Goal: Transaction & Acquisition: Purchase product/service

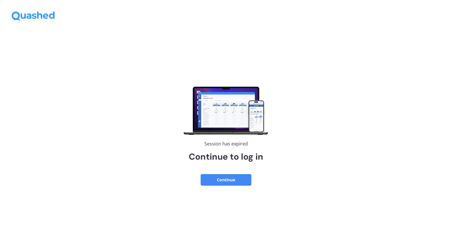
click at [235, 181] on button "Continue" at bounding box center [225, 180] width 51 height 12
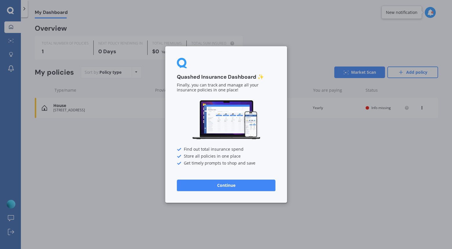
click at [229, 190] on button "Continue" at bounding box center [226, 186] width 98 height 12
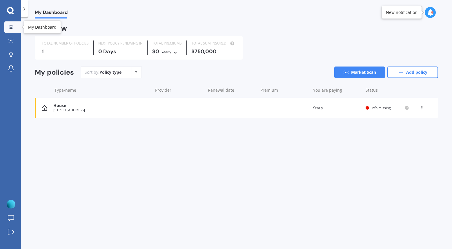
click at [15, 27] on div at bounding box center [11, 27] width 9 height 5
click at [417, 74] on link "Add policy" at bounding box center [412, 73] width 51 height 12
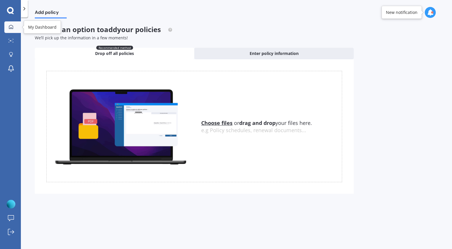
click at [10, 28] on icon at bounding box center [11, 27] width 4 height 4
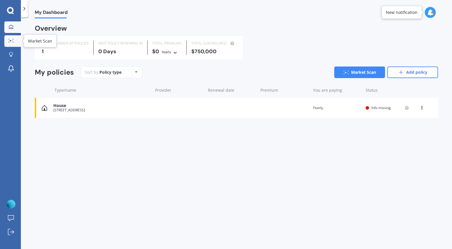
click at [12, 43] on div at bounding box center [11, 41] width 9 height 4
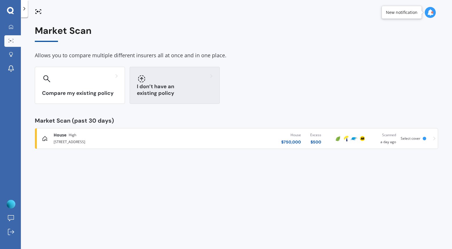
click at [182, 92] on h3 "I don’t have an existing policy" at bounding box center [175, 89] width 76 height 13
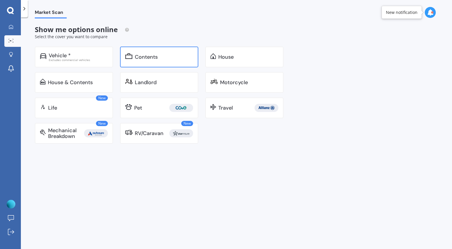
click at [124, 52] on div "Contents" at bounding box center [159, 57] width 78 height 21
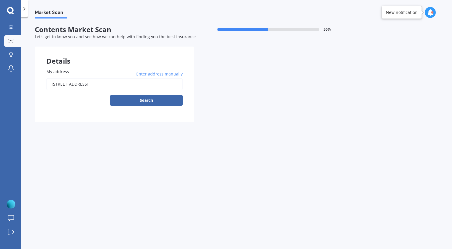
click at [164, 72] on span "Enter address manually" at bounding box center [159, 74] width 46 height 6
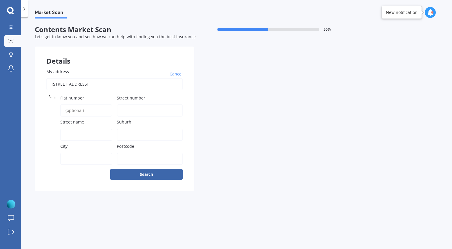
click at [112, 84] on input "7 Veitches Road, Casebrook, Christchurch 8051" at bounding box center [114, 84] width 136 height 12
type input "46 Roosevelt Avenue, St Albans, Christchurch 8014"
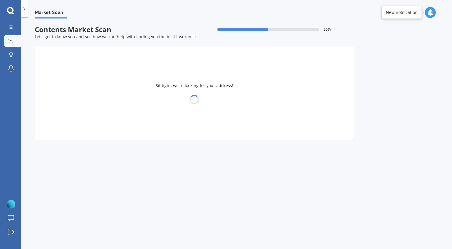
select select "24"
select select "07"
select select "1997"
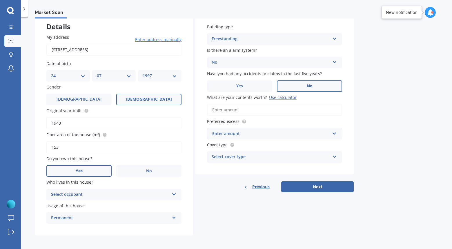
scroll to position [36, 0]
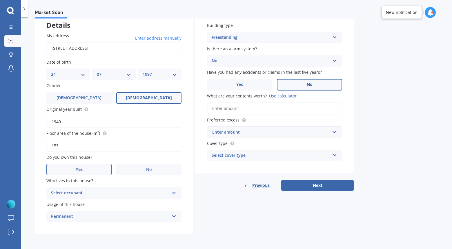
click at [231, 61] on div "No" at bounding box center [270, 61] width 118 height 7
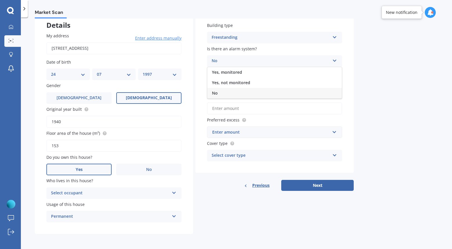
click at [382, 69] on div "Market Scan Contents Market Scan 50 % Let's get to know you and see how we can …" at bounding box center [236, 135] width 431 height 232
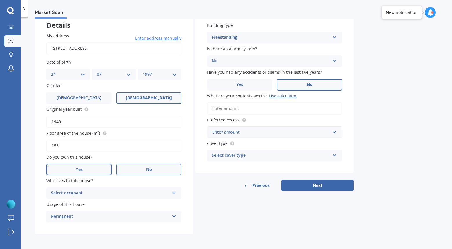
click at [133, 172] on label "No" at bounding box center [148, 170] width 65 height 12
click at [0, 0] on input "No" at bounding box center [0, 0] width 0 height 0
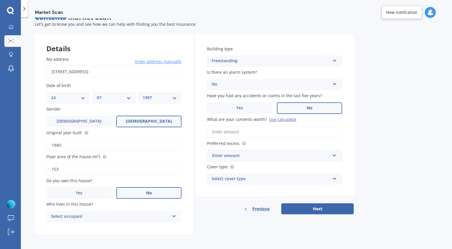
click at [62, 147] on input "1940" at bounding box center [113, 145] width 135 height 12
click at [313, 213] on button "Next" at bounding box center [317, 209] width 72 height 11
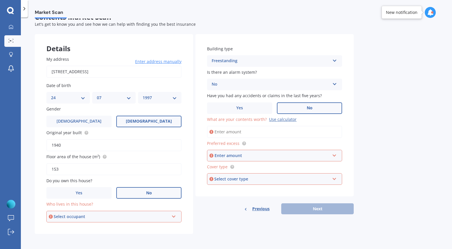
click at [160, 212] on div "Select occupant Tenant" at bounding box center [113, 217] width 135 height 12
click at [90, 228] on div "Tenant" at bounding box center [114, 228] width 134 height 10
click at [297, 151] on input "text" at bounding box center [272, 155] width 130 height 11
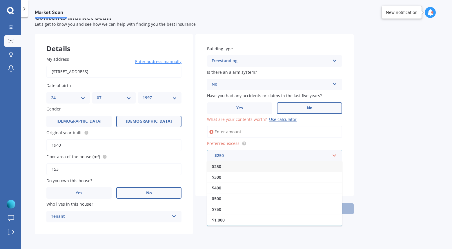
click at [218, 166] on span "$250" at bounding box center [216, 167] width 9 height 6
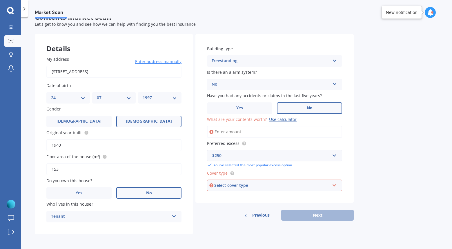
click at [291, 189] on div "Select cover type" at bounding box center [271, 186] width 115 height 6
click at [230, 197] on div "High" at bounding box center [274, 196] width 134 height 10
click at [231, 133] on input "What are your contents worth? Use calculator" at bounding box center [274, 132] width 135 height 12
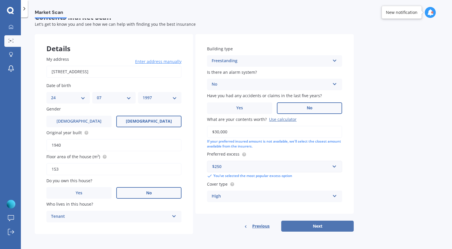
type input "$30,000"
click at [315, 227] on button "Next" at bounding box center [317, 226] width 72 height 11
select select "24"
select select "07"
select select "1997"
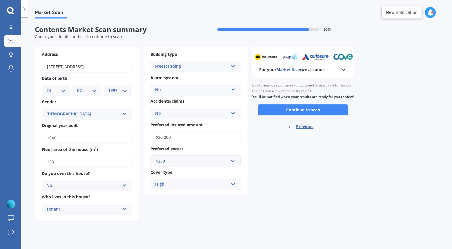
scroll to position [0, 0]
click at [303, 115] on button "Continue to scan" at bounding box center [303, 110] width 90 height 11
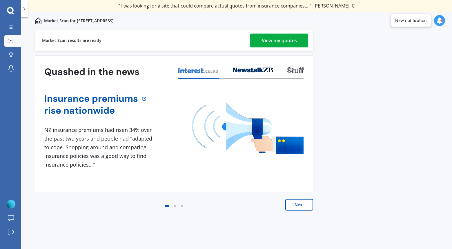
click at [291, 41] on div "View my quotes" at bounding box center [279, 41] width 35 height 14
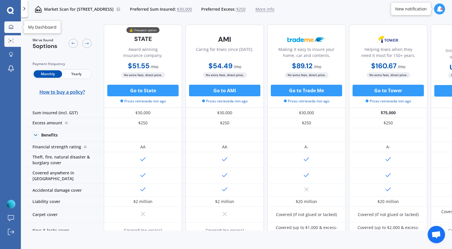
click at [12, 25] on icon at bounding box center [11, 27] width 4 height 4
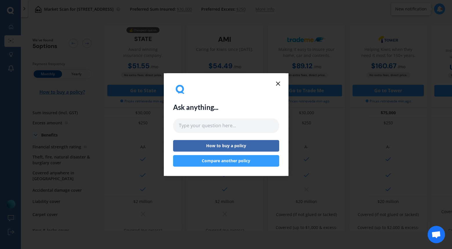
click at [277, 84] on icon at bounding box center [277, 83] width 7 height 7
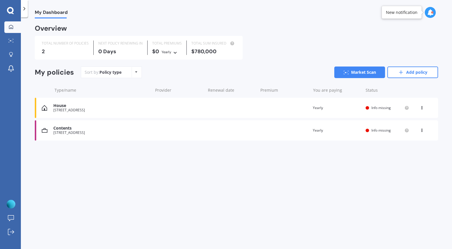
click at [190, 106] on div "House 7 Veitches Road, Casebrook, Christchurch 8051 Renewal date Premium You ar…" at bounding box center [236, 108] width 403 height 20
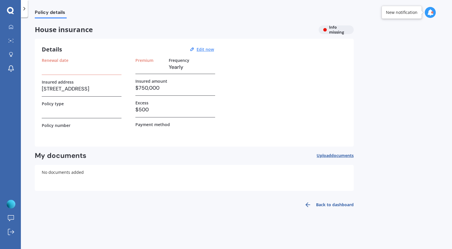
click at [152, 87] on h3 "$750,000" at bounding box center [175, 88] width 80 height 9
click at [142, 88] on h3 "$750,000" at bounding box center [175, 88] width 80 height 9
click at [209, 51] on u "Edit now" at bounding box center [204, 50] width 17 height 6
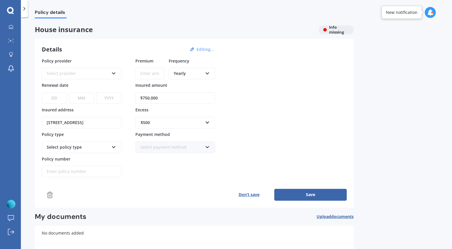
click at [145, 98] on input "$750,000" at bounding box center [175, 98] width 80 height 12
click at [148, 98] on input "$650,000" at bounding box center [175, 98] width 80 height 12
click at [149, 98] on input "$650,000" at bounding box center [175, 98] width 80 height 12
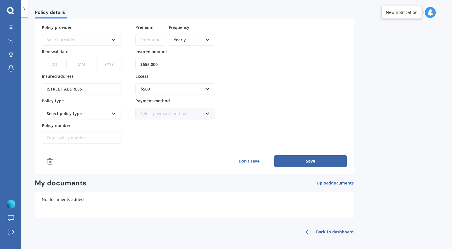
scroll to position [34, 0]
type input "$655,000"
click at [186, 88] on div "$500" at bounding box center [172, 89] width 62 height 6
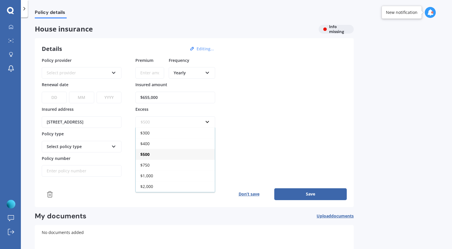
scroll to position [0, 0]
click at [244, 111] on div "Policy provider Select provider AA AMI AMP ANZ ASB Ando BNZ Co-Operative Bank F…" at bounding box center [194, 118] width 305 height 120
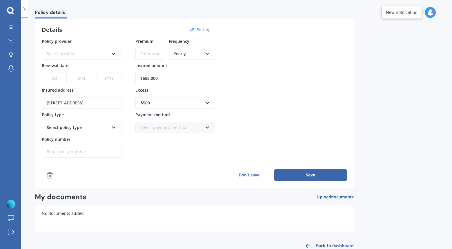
scroll to position [29, 0]
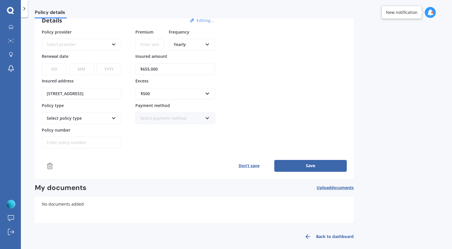
click at [154, 93] on div "$500" at bounding box center [172, 94] width 62 height 6
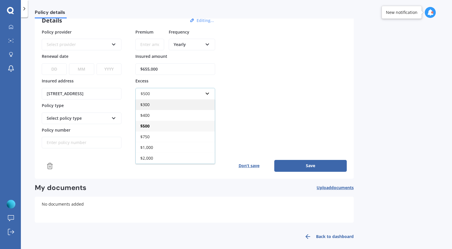
click at [155, 107] on div "$300" at bounding box center [175, 104] width 79 height 11
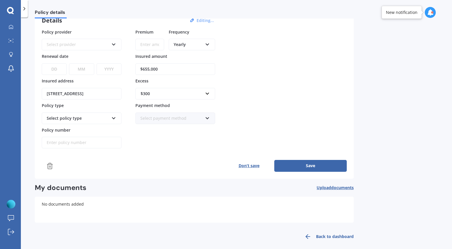
click at [177, 96] on div "$300" at bounding box center [172, 94] width 62 height 6
click at [253, 108] on div "Policy provider Select provider AA AMI AMP ANZ ASB Ando BNZ Co-Operative Bank F…" at bounding box center [194, 89] width 305 height 120
click at [204, 119] on div "Select payment method Direct debit - bank account Direct debit - credit/debit c…" at bounding box center [175, 119] width 80 height 12
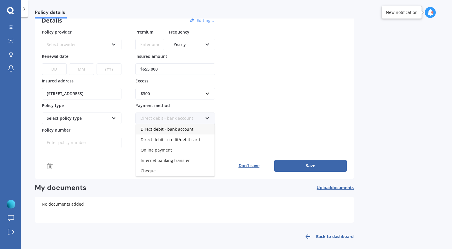
click at [254, 115] on div "Policy provider Select provider AA AMI AMP ANZ ASB Ando BNZ Co-Operative Bank F…" at bounding box center [194, 89] width 305 height 120
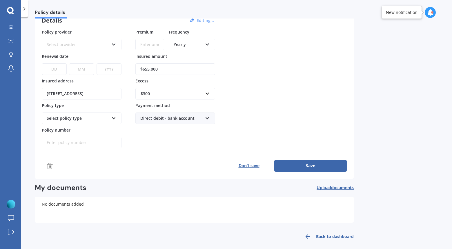
click at [104, 120] on div "Select policy type" at bounding box center [78, 118] width 62 height 6
click at [113, 121] on div "Select policy type" at bounding box center [82, 119] width 80 height 12
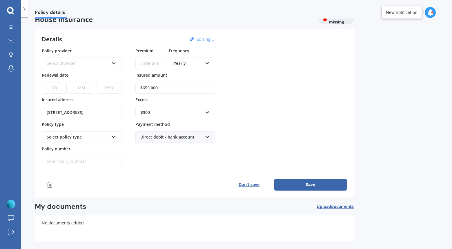
scroll to position [0, 0]
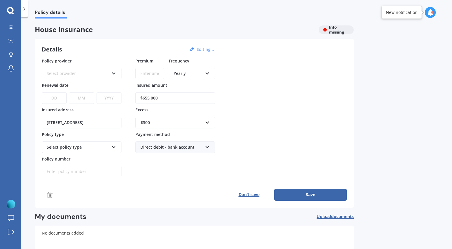
click at [118, 72] on div "Select provider AA AMI AMP ANZ ASB Ando BNZ Co-Operative Bank FMG Initio Kiwiba…" at bounding box center [82, 74] width 80 height 12
click at [134, 24] on div "Policy details House insurance Info missing Details Editing... Policy provider …" at bounding box center [236, 135] width 431 height 232
click at [307, 194] on button "Save" at bounding box center [310, 195] width 72 height 12
click at [311, 194] on button "Save" at bounding box center [310, 195] width 72 height 12
click at [15, 27] on div at bounding box center [11, 27] width 9 height 5
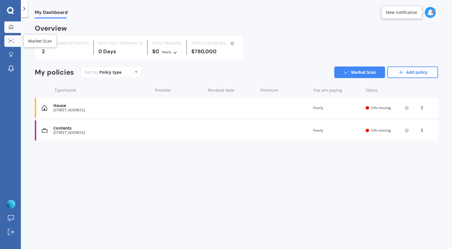
click at [12, 43] on div at bounding box center [11, 41] width 9 height 4
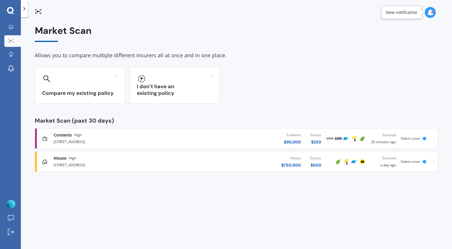
click at [128, 163] on div "7 Veitches Road, Casebrook, Christchurch 8051" at bounding box center [119, 164] width 130 height 7
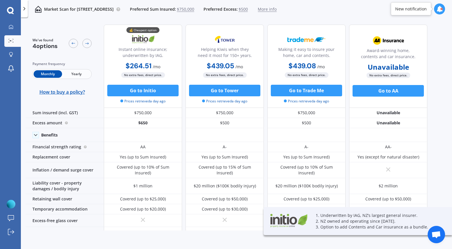
click at [79, 74] on span "Yearly" at bounding box center [76, 74] width 28 height 8
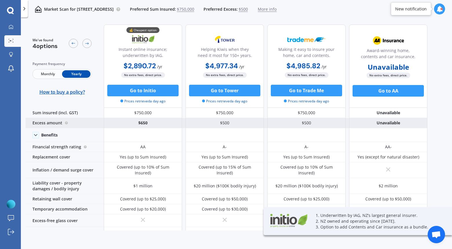
click at [143, 123] on div "$650" at bounding box center [143, 123] width 78 height 10
click at [155, 125] on div "$650" at bounding box center [143, 123] width 78 height 10
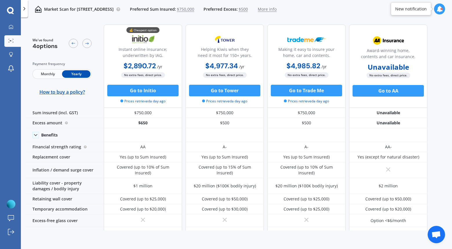
click at [47, 76] on span "Monthly" at bounding box center [48, 74] width 28 height 8
drag, startPoint x: 59, startPoint y: 11, endPoint x: 154, endPoint y: 3, distance: 94.7
click at [60, 11] on p "Market Scan for 7 Veitches Road, Casebrook, Christchurch 8051" at bounding box center [79, 9] width 70 height 6
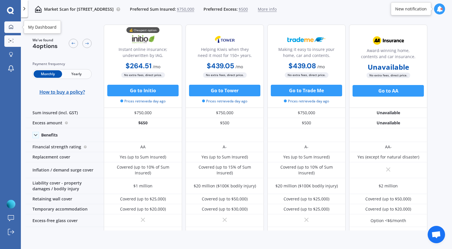
click at [15, 27] on div at bounding box center [11, 27] width 9 height 5
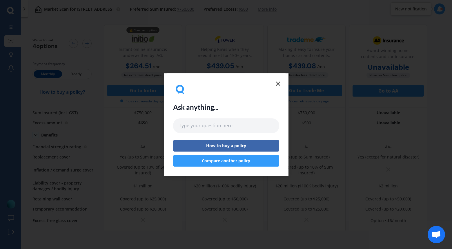
click at [276, 81] on icon at bounding box center [277, 83] width 7 height 7
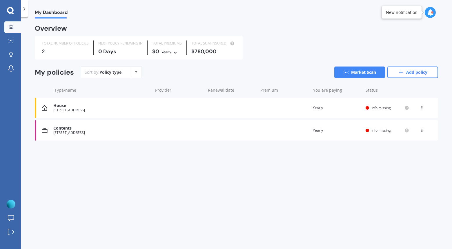
click at [422, 109] on icon at bounding box center [421, 106] width 4 height 3
click at [402, 127] on div "Delete" at bounding box center [408, 131] width 57 height 12
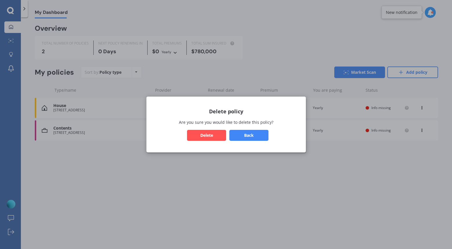
click at [205, 132] on button "Delete" at bounding box center [206, 135] width 39 height 11
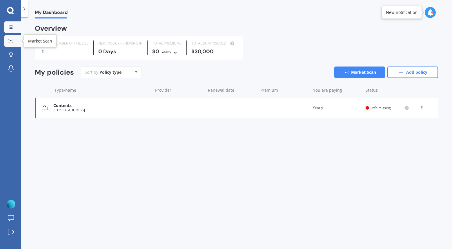
click at [5, 39] on link "Market Scan" at bounding box center [12, 41] width 17 height 12
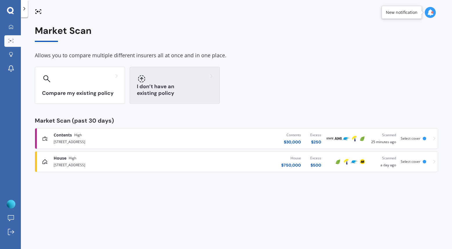
click at [172, 85] on div "I don’t have an existing policy" at bounding box center [174, 85] width 90 height 37
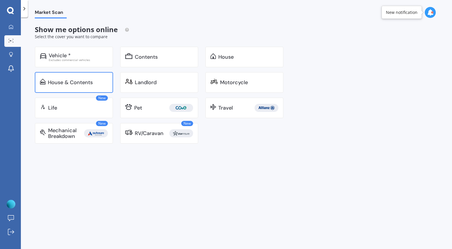
click at [86, 85] on div "House & Contents" at bounding box center [70, 83] width 45 height 6
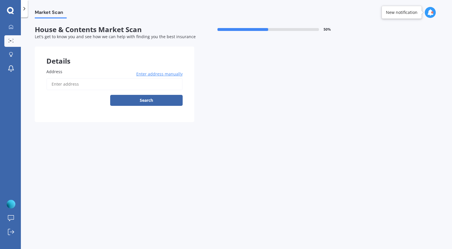
click at [94, 72] on label "Address" at bounding box center [113, 72] width 134 height 6
click at [94, 78] on input "Address" at bounding box center [114, 84] width 136 height 12
type input "7 Veitches Road, Casebrook, Christchurch 8051"
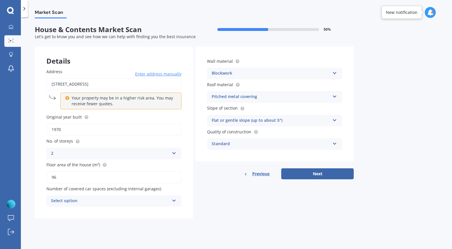
click at [109, 61] on div "Details" at bounding box center [114, 55] width 158 height 17
click at [69, 132] on input "1970" at bounding box center [113, 130] width 135 height 12
click at [118, 157] on div "2 1 2 3 4 5+" at bounding box center [113, 154] width 135 height 12
click at [38, 136] on div "Address 7 Veitches Road, Casebrook, Christchurch 8051 Enter address manually Yo…" at bounding box center [114, 138] width 158 height 162
click at [171, 201] on div "Select option 0 1 2 3 4 5+" at bounding box center [113, 202] width 135 height 12
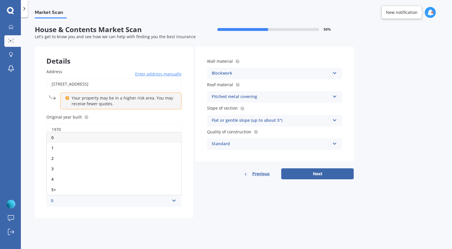
click at [32, 149] on div "Market Scan House & Contents Market Scan 50 % Let's get to know you and see how…" at bounding box center [236, 135] width 431 height 232
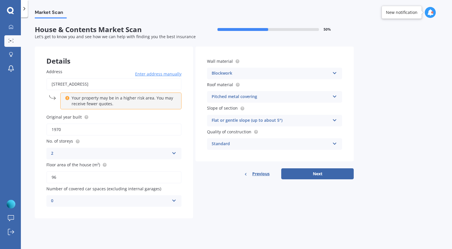
click at [176, 201] on icon at bounding box center [174, 200] width 5 height 4
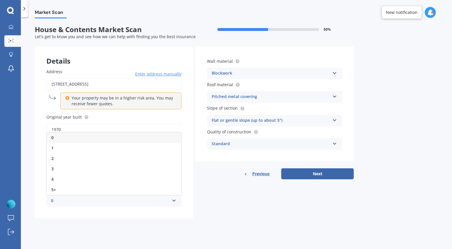
click at [282, 217] on div "Details Address 7 Veitches Road, Casebrook, Christchurch 8051 Enter address man…" at bounding box center [194, 133] width 319 height 172
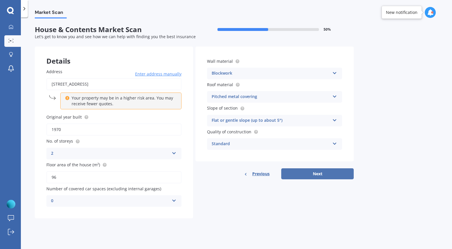
click at [328, 176] on button "Next" at bounding box center [317, 174] width 72 height 11
select select "24"
select select "07"
select select "1997"
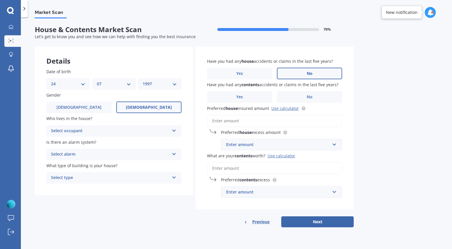
click at [318, 77] on label "No" at bounding box center [309, 74] width 65 height 12
click at [0, 0] on input "No" at bounding box center [0, 0] width 0 height 0
click at [319, 99] on label "No" at bounding box center [309, 97] width 65 height 12
click at [0, 0] on input "No" at bounding box center [0, 0] width 0 height 0
click at [227, 125] on input "Preferred house insured amount Use calculator" at bounding box center [274, 121] width 135 height 12
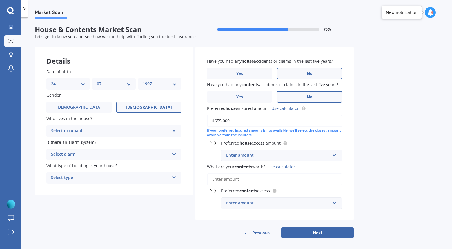
type input "$655,000"
click at [245, 157] on div "Enter amount" at bounding box center [278, 155] width 104 height 6
click at [244, 167] on div "$300" at bounding box center [281, 166] width 121 height 11
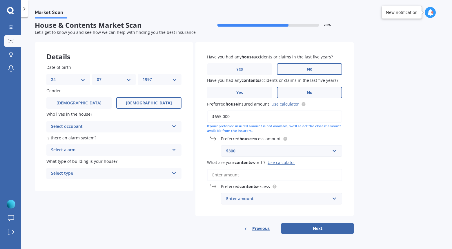
click at [252, 177] on input "What are your contents worth? Use calculator" at bounding box center [274, 175] width 135 height 12
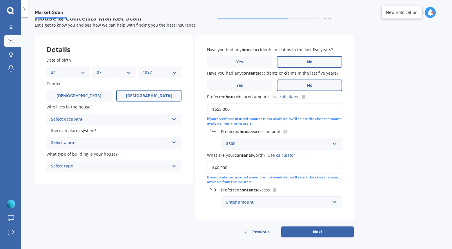
scroll to position [15, 0]
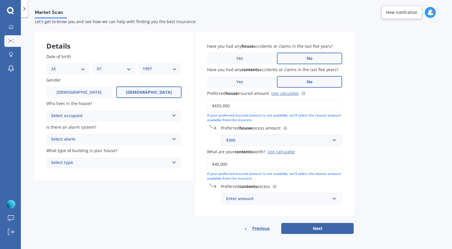
type input "$40,000"
click at [331, 195] on input "text" at bounding box center [279, 199] width 116 height 11
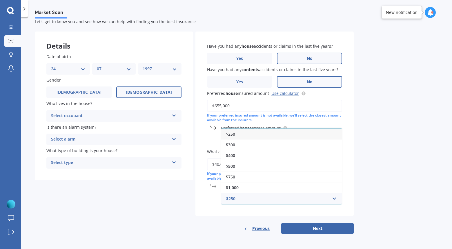
click at [235, 134] on span "$250" at bounding box center [230, 135] width 9 height 6
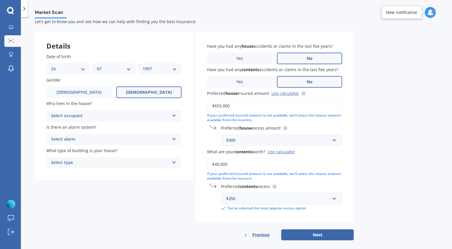
click at [175, 140] on icon at bounding box center [174, 138] width 5 height 4
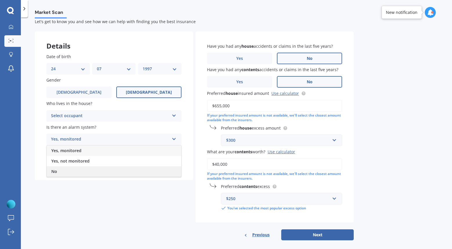
click at [68, 172] on div "No" at bounding box center [114, 172] width 134 height 10
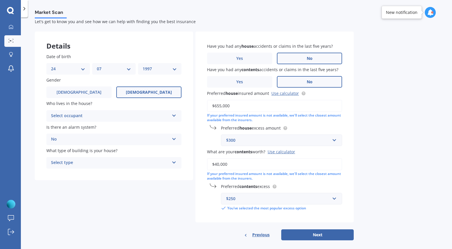
click at [172, 116] on icon at bounding box center [174, 115] width 5 height 4
click at [63, 125] on span "Owner" at bounding box center [57, 128] width 13 height 6
click at [177, 163] on div "Select type Freestanding Multi-unit (in a block of 6 or less) Multi-unit (in a …" at bounding box center [113, 163] width 135 height 12
click at [98, 175] on div "Freestanding" at bounding box center [114, 174] width 134 height 10
click at [313, 237] on button "Next" at bounding box center [317, 235] width 72 height 11
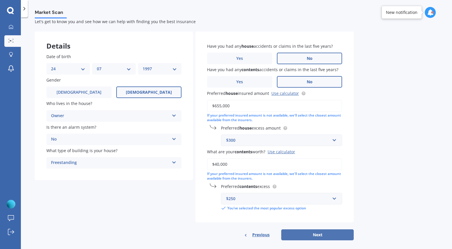
select select "24"
select select "07"
select select "1997"
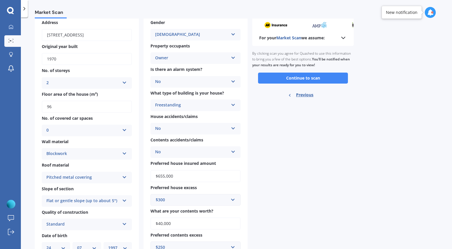
scroll to position [0, 0]
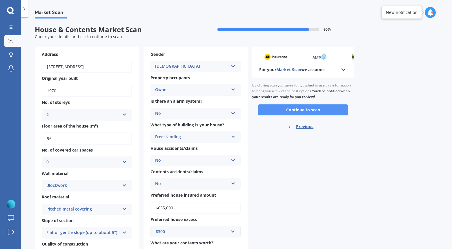
click at [312, 111] on button "Continue to scan" at bounding box center [303, 110] width 90 height 11
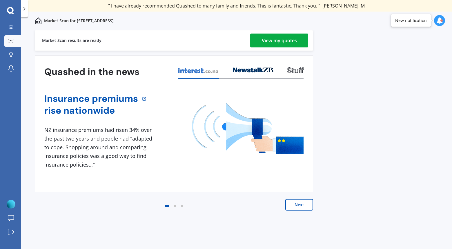
click at [272, 41] on div "View my quotes" at bounding box center [279, 41] width 35 height 14
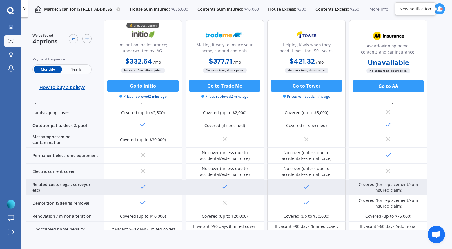
scroll to position [174, 0]
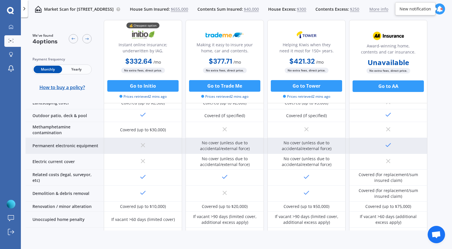
click at [227, 144] on div "No cover (unless due to accidental/external force)" at bounding box center [225, 146] width 70 height 12
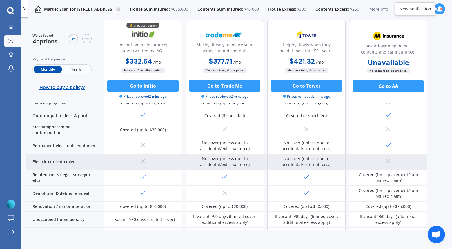
click at [224, 156] on div "No cover (unless due to accidental/external force)" at bounding box center [225, 162] width 70 height 12
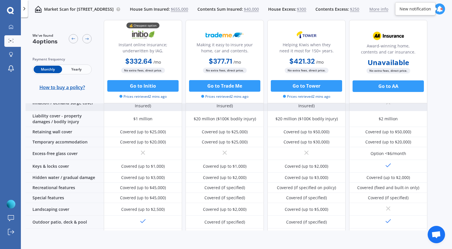
scroll to position [29, 0]
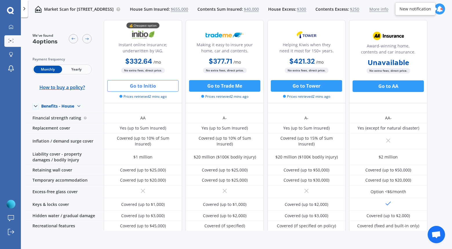
click at [149, 85] on button "Go to Initio" at bounding box center [142, 86] width 71 height 12
